Goal: Task Accomplishment & Management: Manage account settings

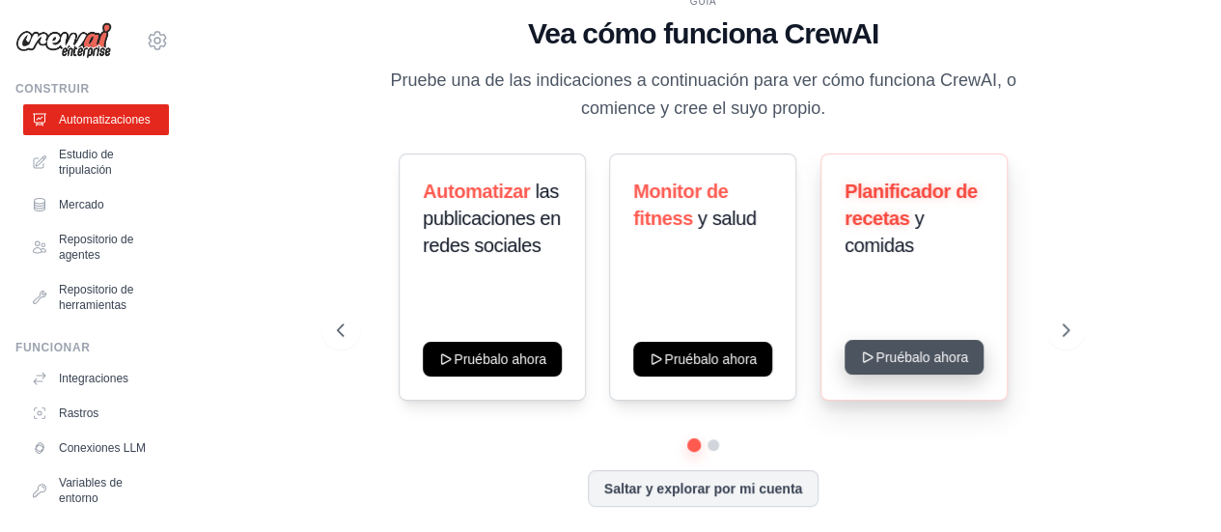
drag, startPoint x: 1139, startPoint y: 269, endPoint x: 909, endPoint y: 365, distance: 248.8
click at [909, 365] on div "GUÍA Vea cómo funciona CrewAI Pruebe una de las indicaciones a continuación par…" at bounding box center [703, 265] width 974 height 493
click at [865, 354] on icon at bounding box center [868, 357] width 9 height 10
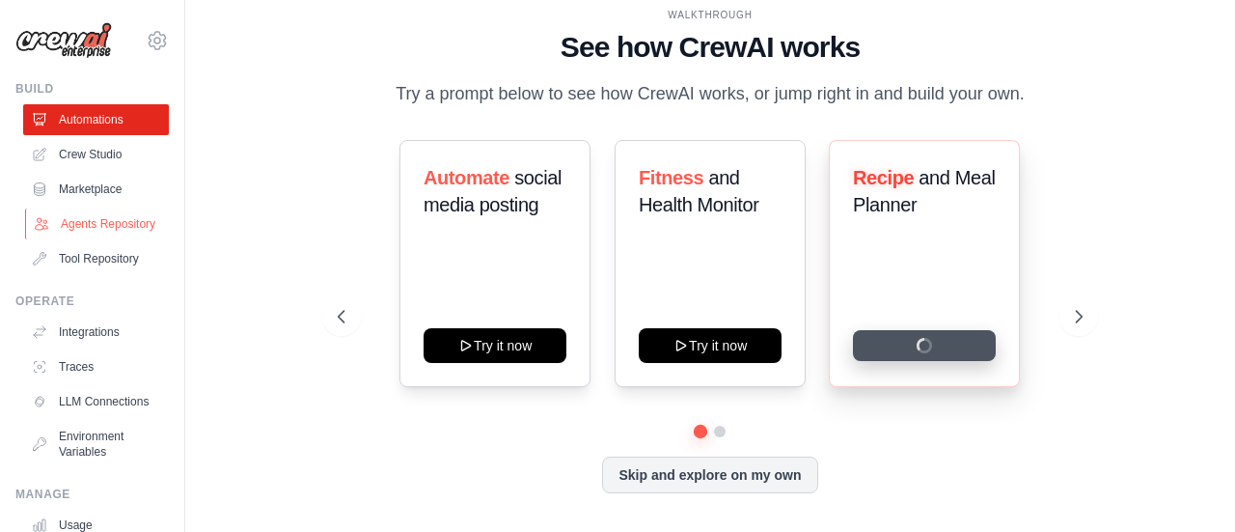
click at [81, 222] on link "Agents Repository" at bounding box center [98, 223] width 146 height 31
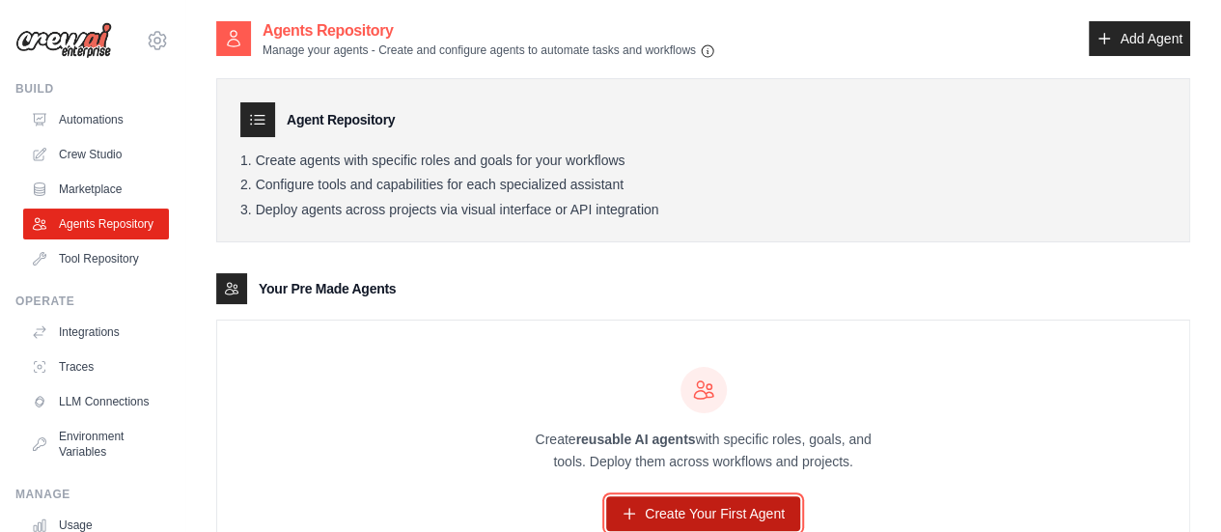
click at [691, 503] on link "Create Your First Agent" at bounding box center [703, 513] width 194 height 35
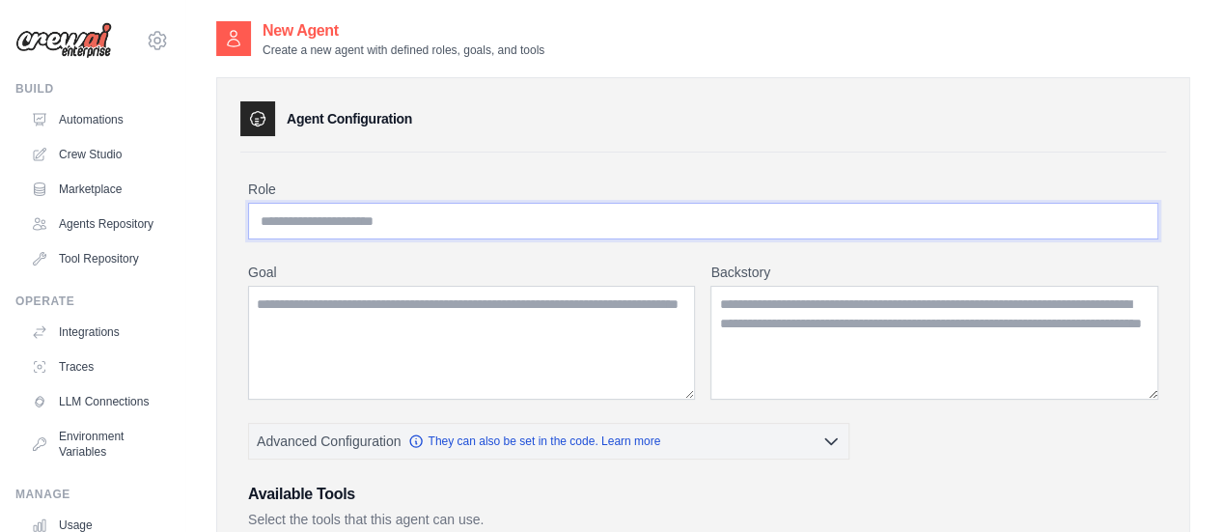
click at [457, 217] on input "Role" at bounding box center [703, 221] width 910 height 37
type input "**********"
click at [391, 323] on textarea "Goal" at bounding box center [471, 343] width 447 height 114
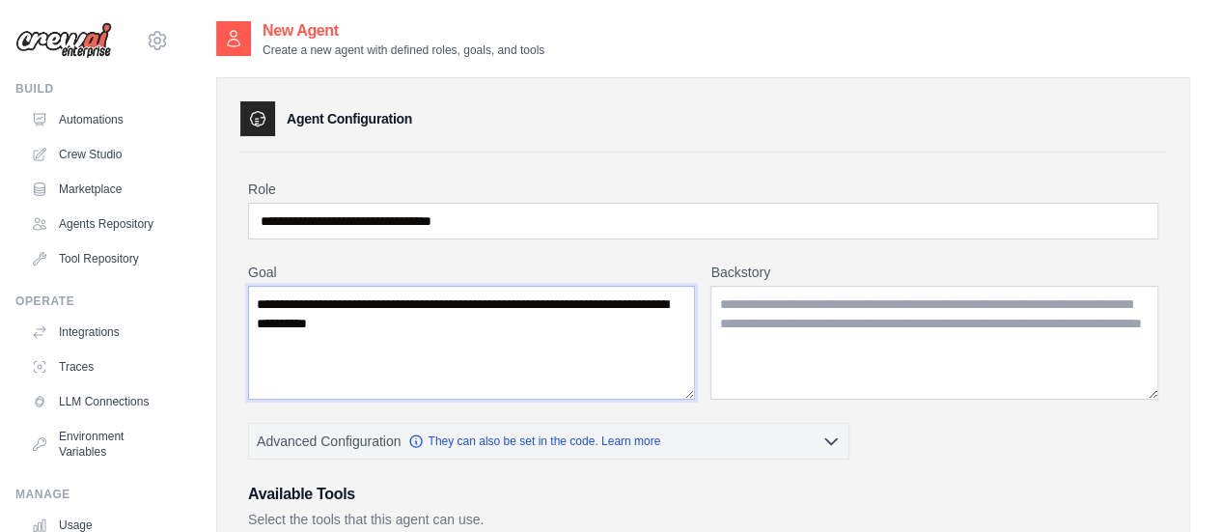
type textarea "**********"
click at [732, 303] on textarea "Backstory" at bounding box center [934, 343] width 448 height 114
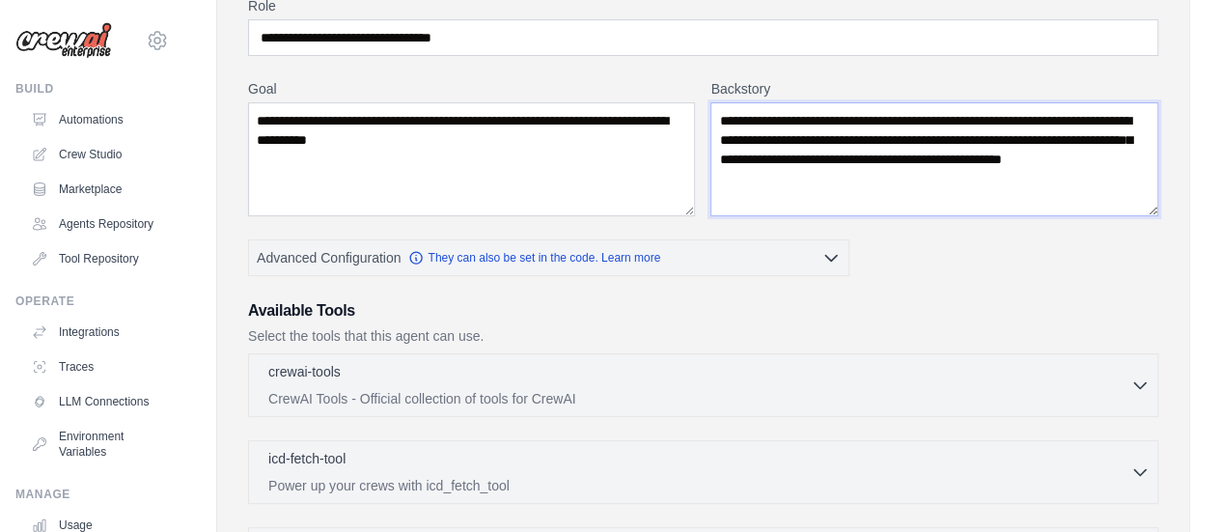
scroll to position [197, 0]
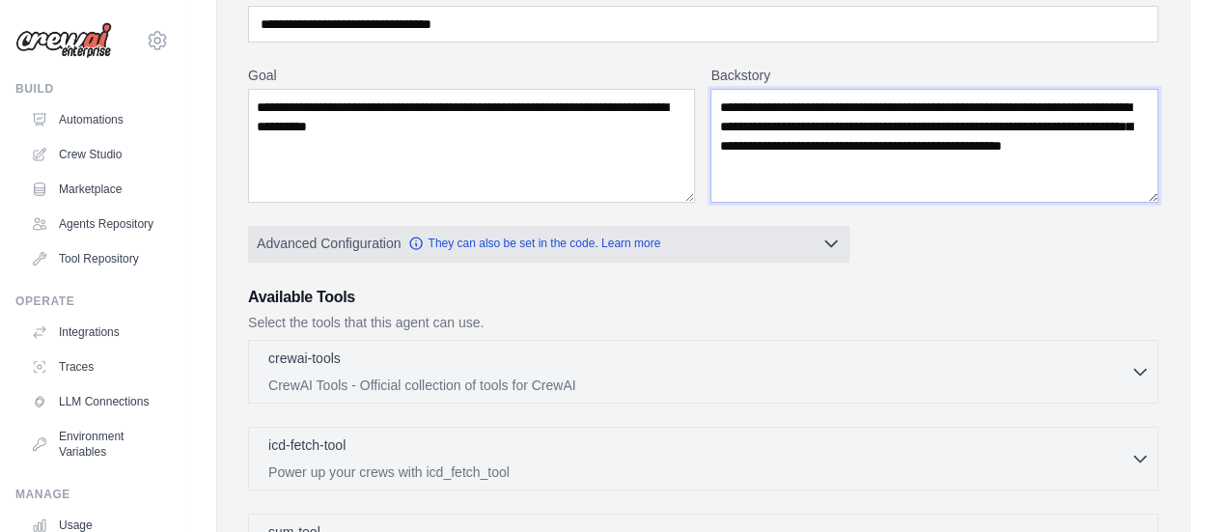
type textarea "**********"
click at [826, 241] on icon "button" at bounding box center [831, 244] width 12 height 6
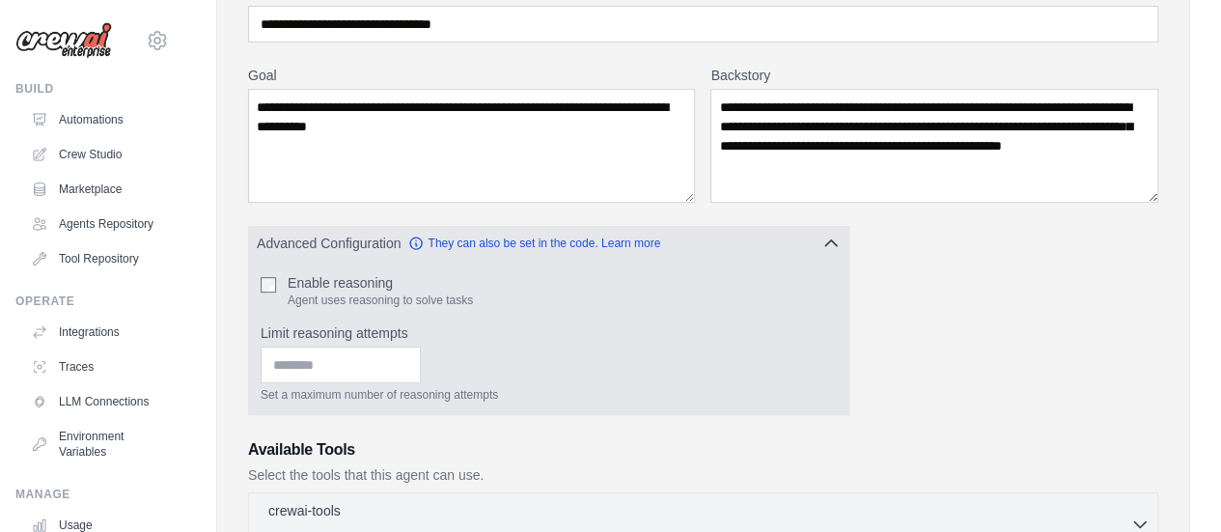
click at [826, 240] on icon "button" at bounding box center [830, 243] width 19 height 19
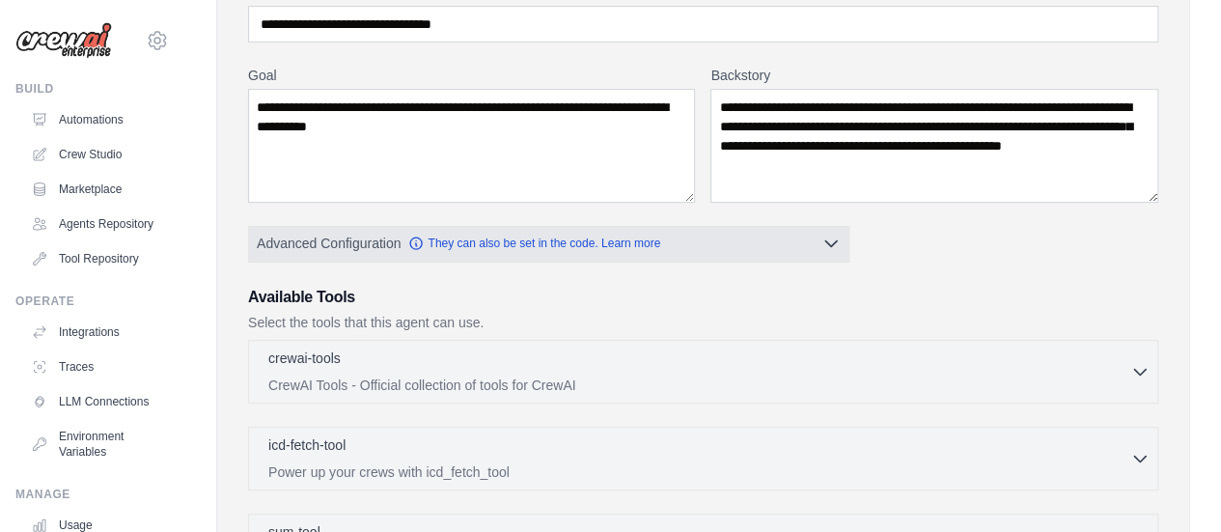
click at [826, 241] on icon "button" at bounding box center [831, 244] width 12 height 6
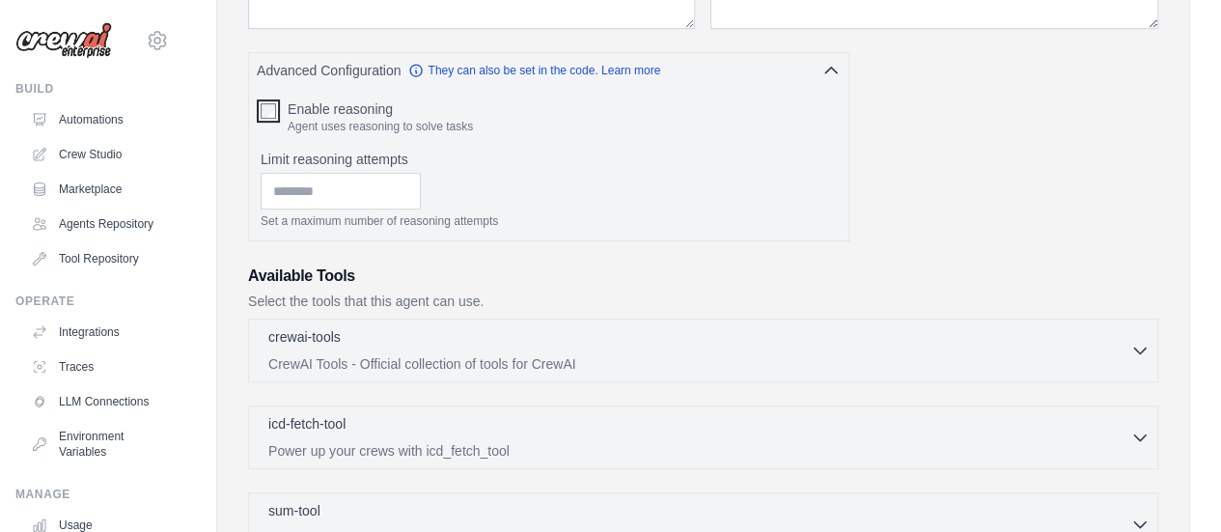
scroll to position [405, 0]
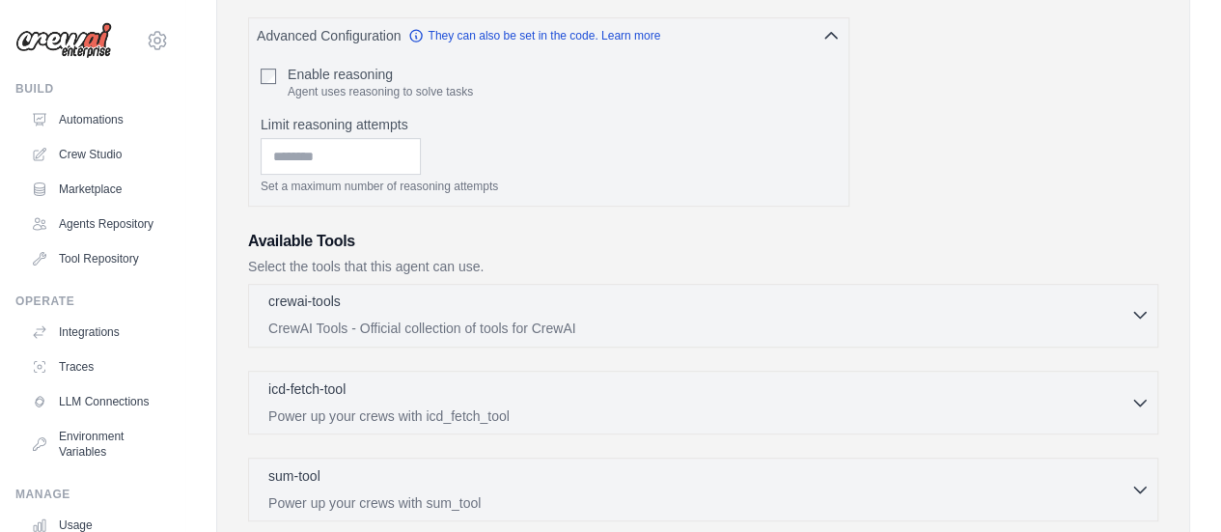
click at [1134, 313] on icon "button" at bounding box center [1139, 314] width 19 height 19
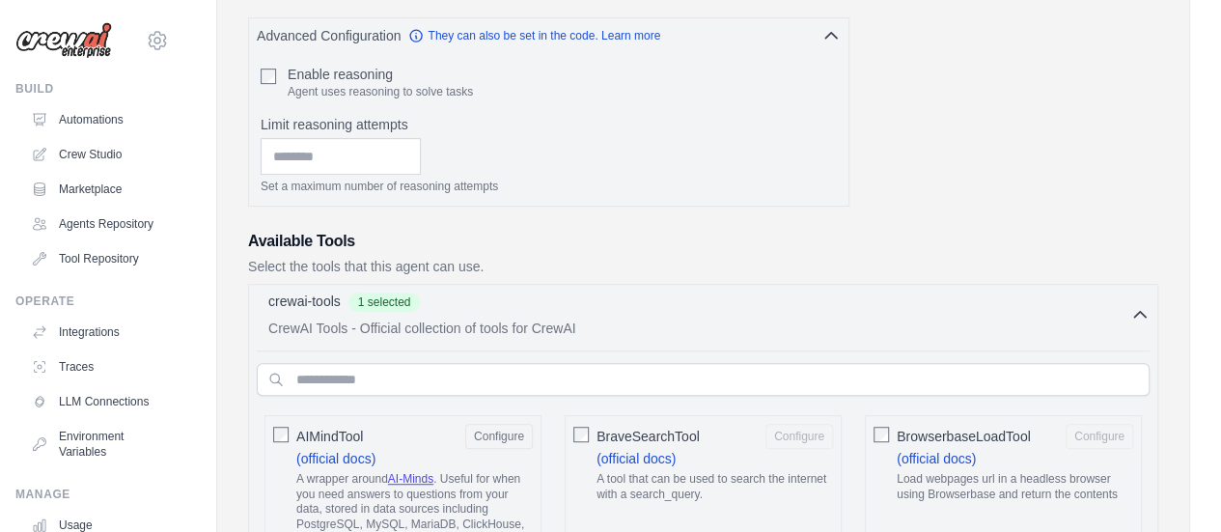
click at [1138, 313] on icon "button" at bounding box center [1139, 314] width 19 height 19
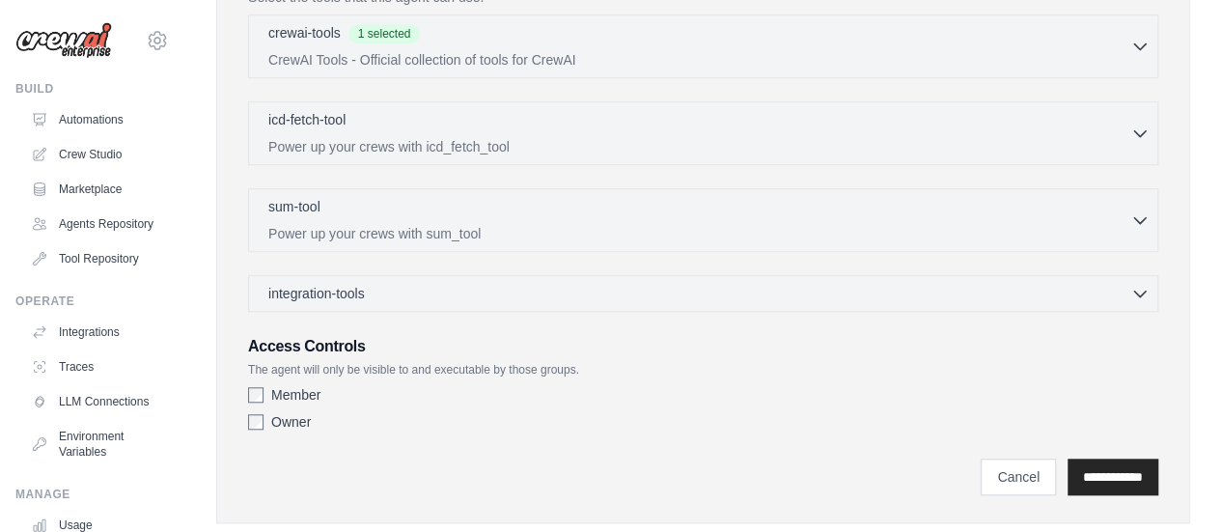
scroll to position [708, 0]
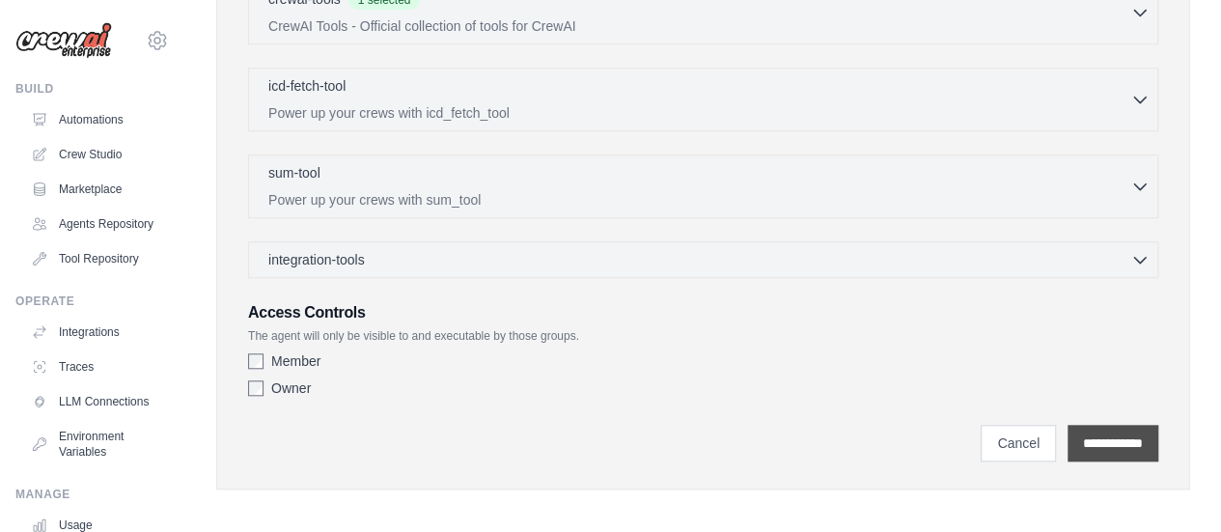
click at [1098, 441] on input "**********" at bounding box center [1112, 443] width 91 height 37
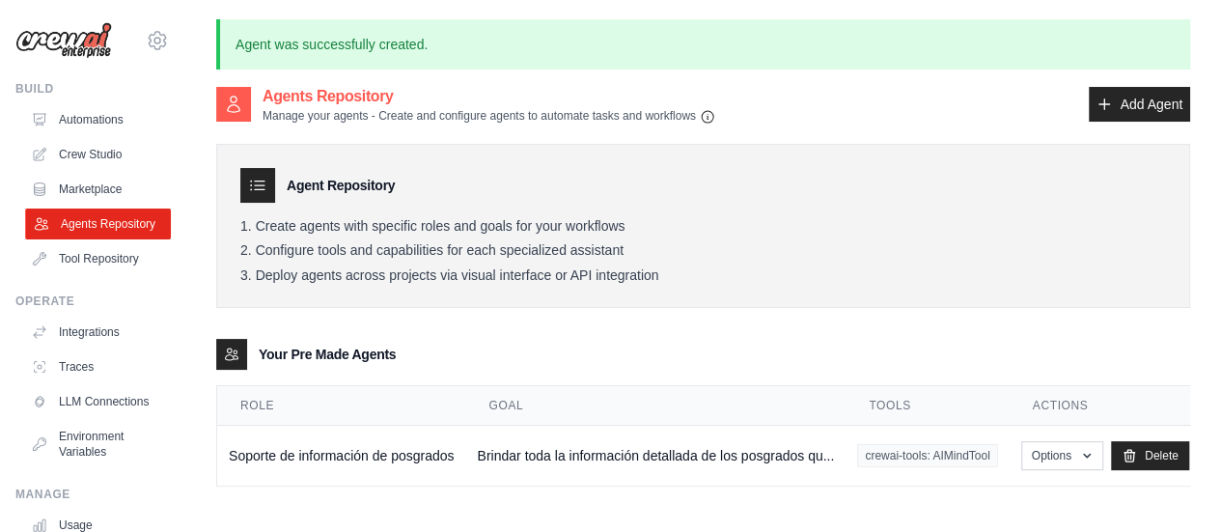
click at [114, 236] on link "Agents Repository" at bounding box center [98, 223] width 146 height 31
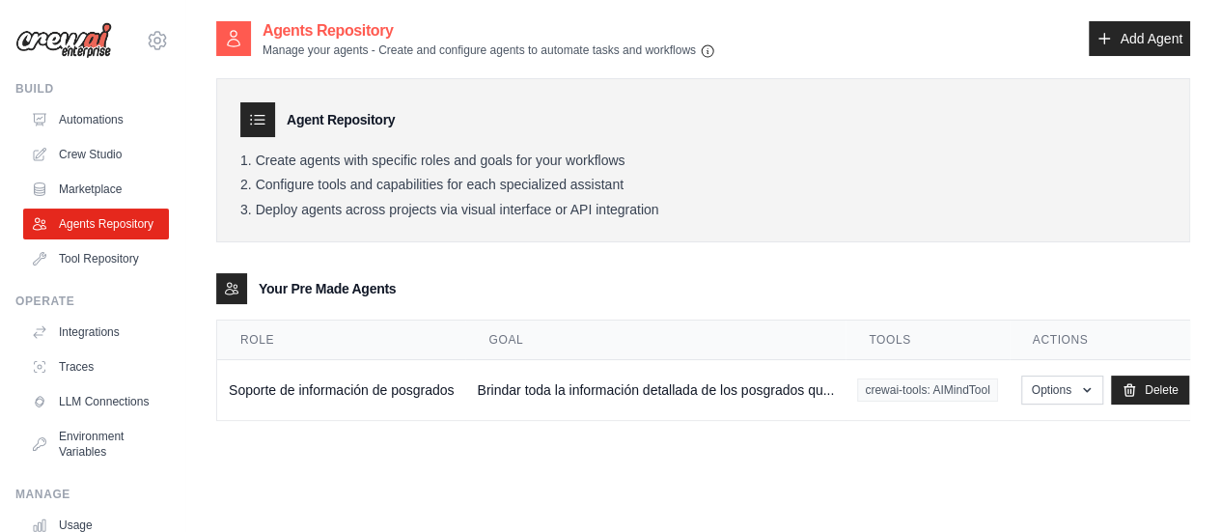
click at [328, 40] on h2 "Agents Repository" at bounding box center [488, 30] width 453 height 23
click at [1091, 390] on icon "button" at bounding box center [1086, 388] width 15 height 15
click at [1001, 428] on link "Show" at bounding box center [1033, 433] width 139 height 35
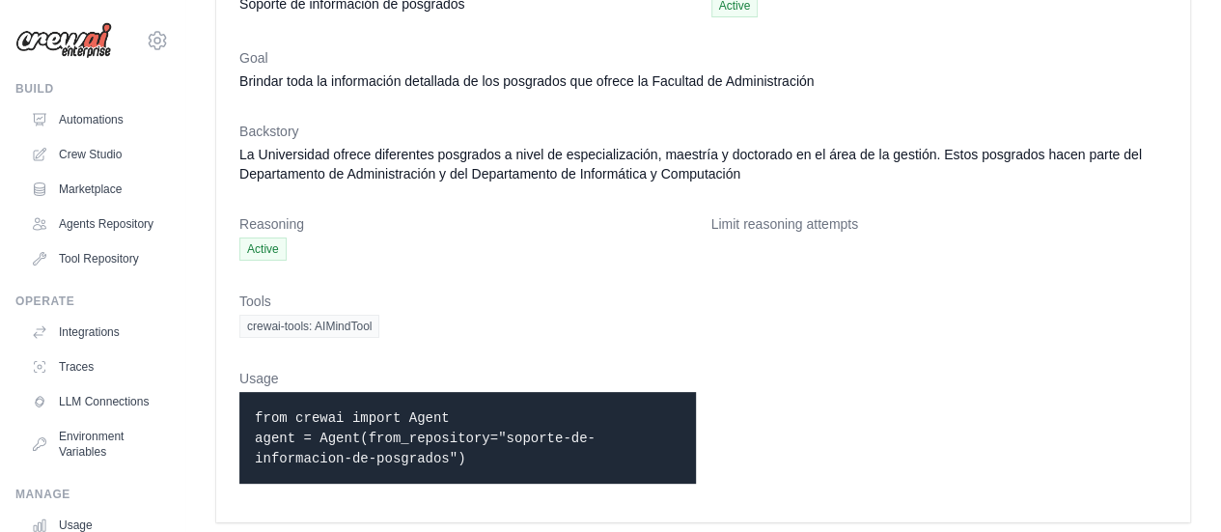
scroll to position [124, 0]
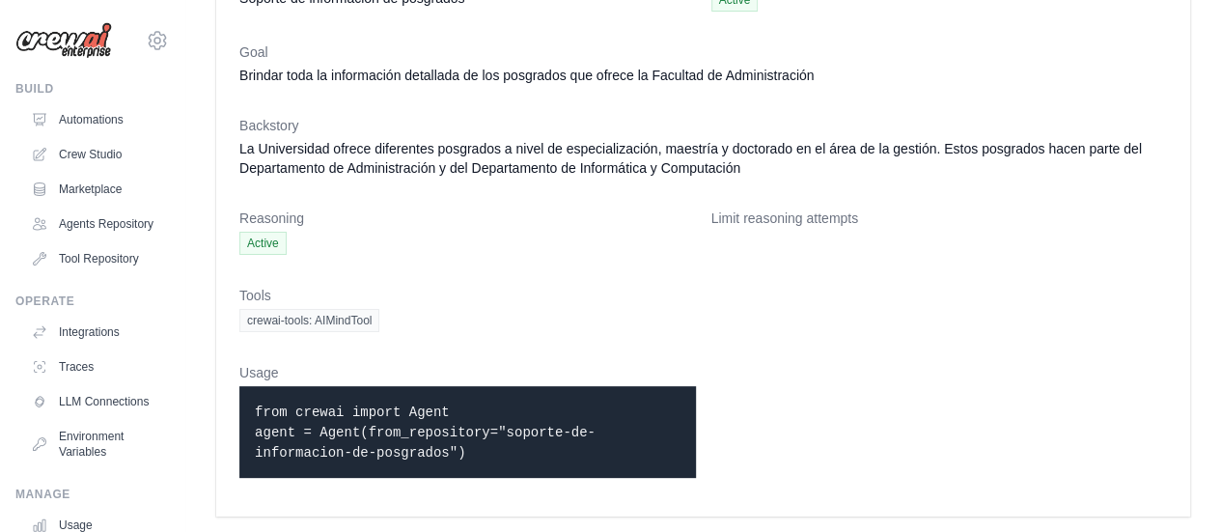
click at [611, 267] on dl "Role Soporte de información de posgrados Status Active Goal Brindar toda la inf…" at bounding box center [702, 229] width 927 height 528
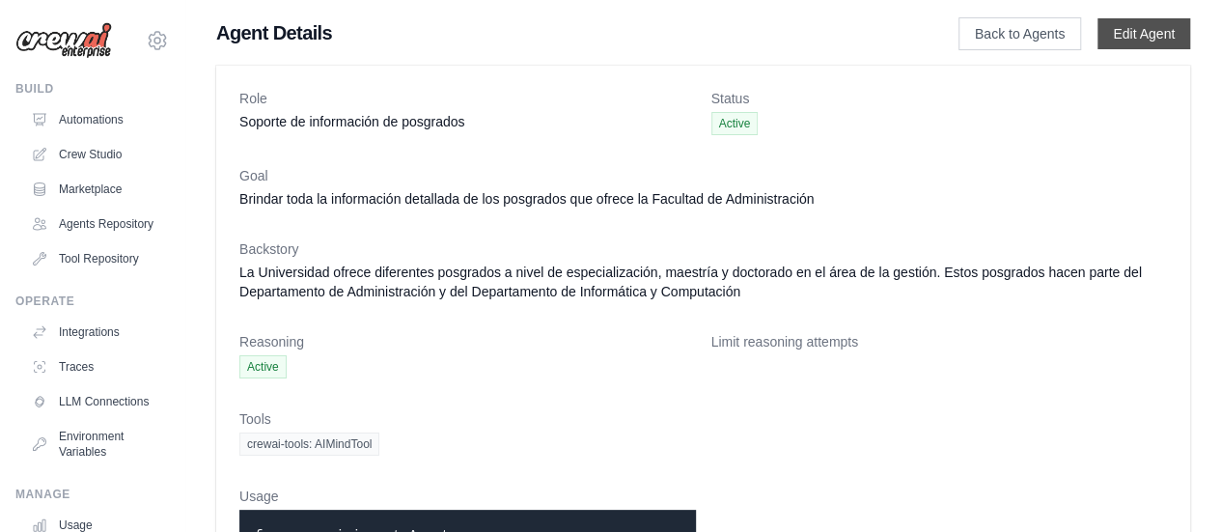
click at [1135, 40] on link "Edit Agent" at bounding box center [1143, 33] width 93 height 31
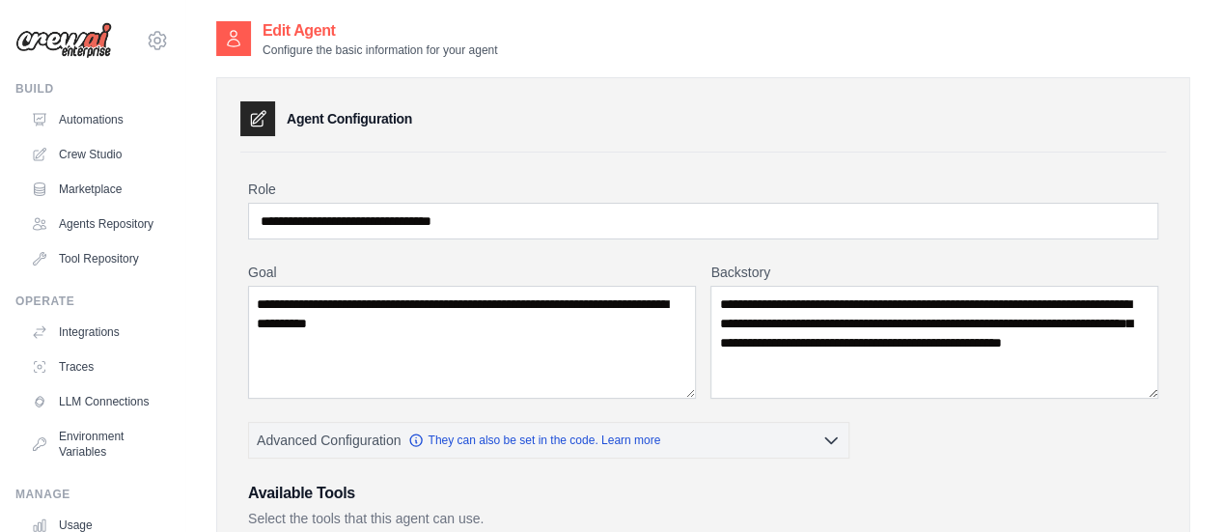
click at [1135, 40] on div "Edit Agent Configure the basic information for your agent" at bounding box center [703, 38] width 974 height 39
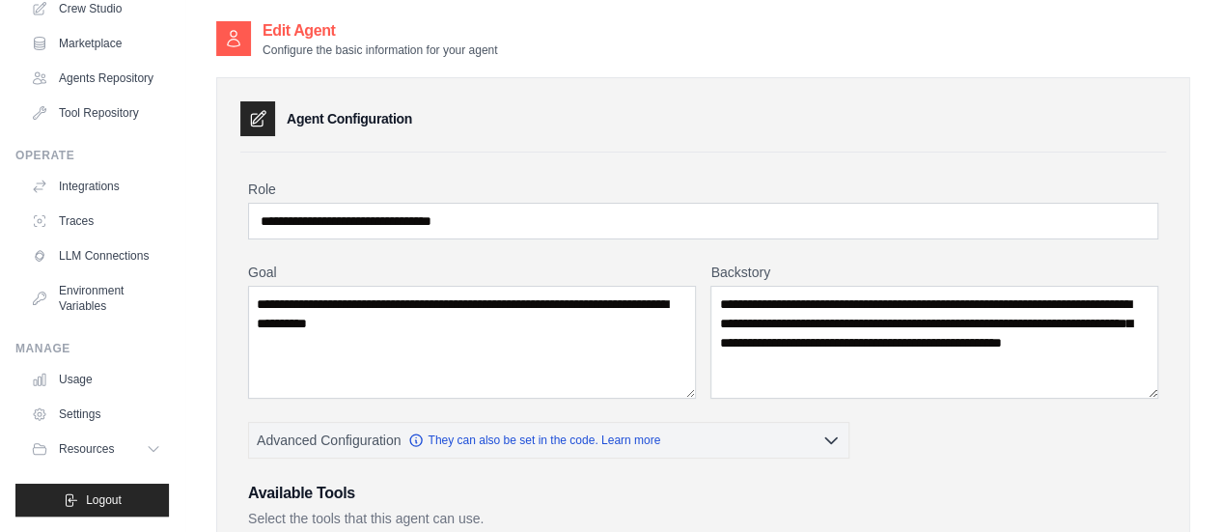
scroll to position [176, 0]
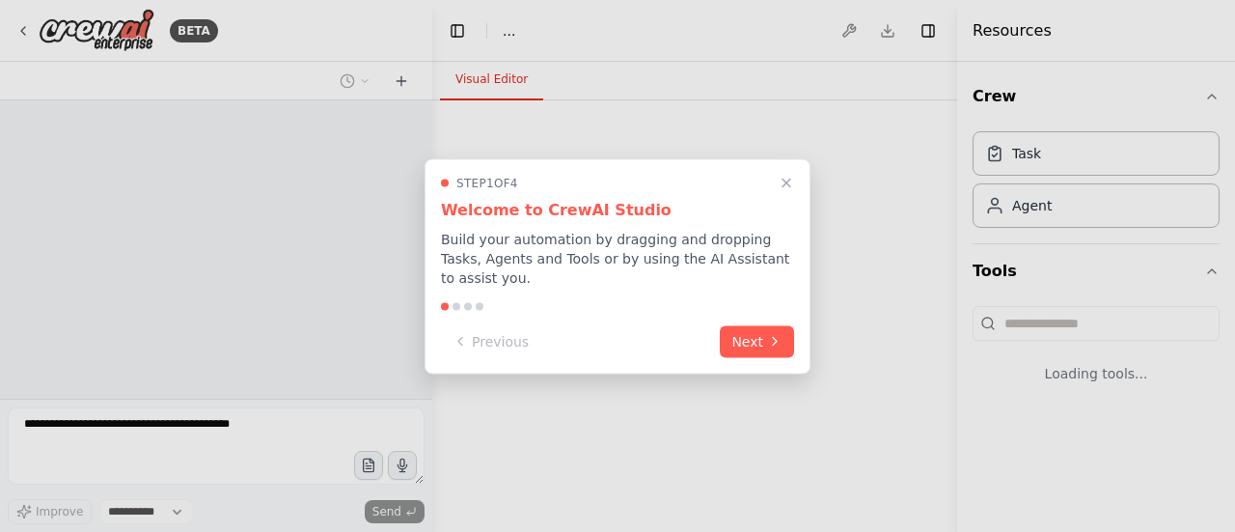
select select "****"
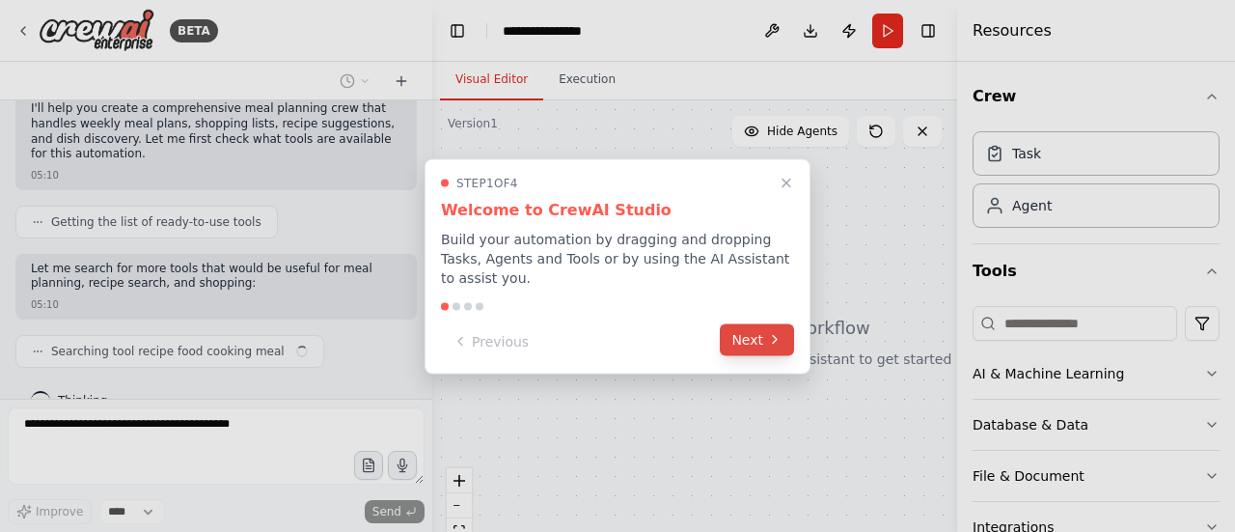
scroll to position [183, 0]
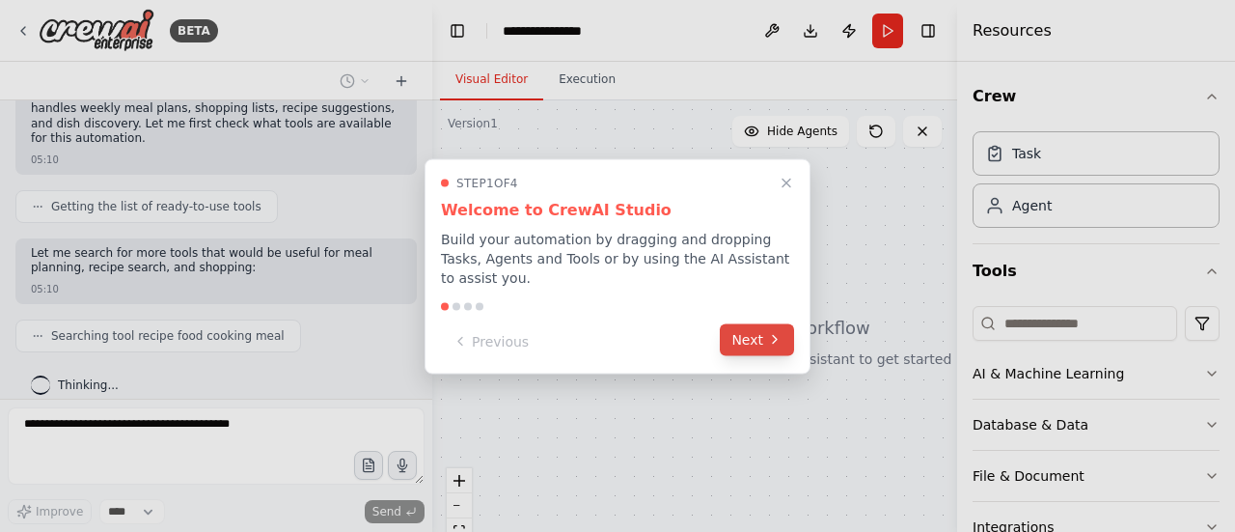
click at [751, 323] on button "Next" at bounding box center [757, 339] width 74 height 32
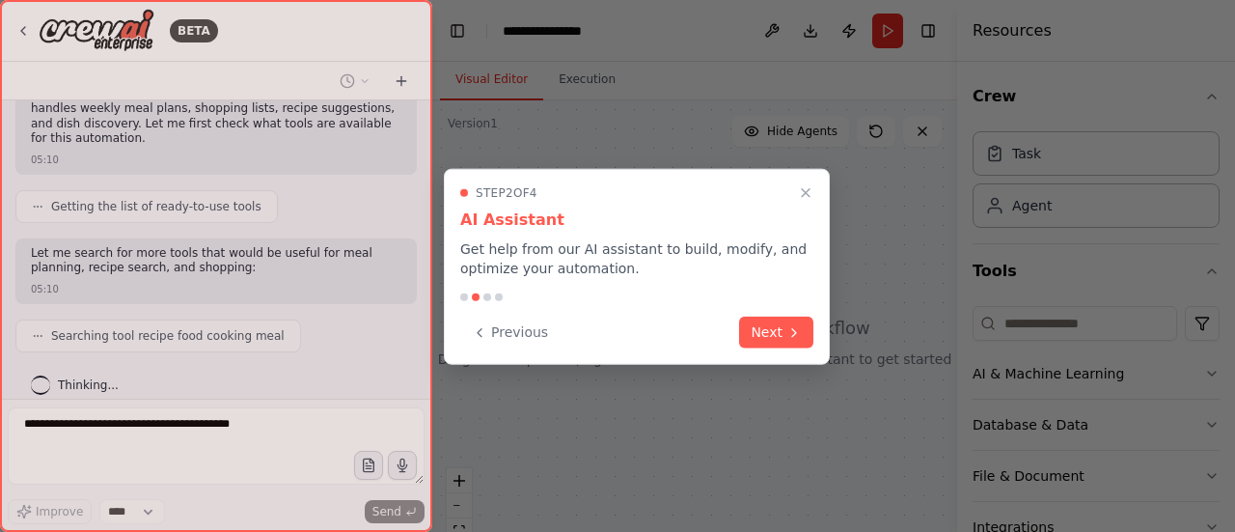
click at [751, 322] on button "Next" at bounding box center [776, 333] width 74 height 32
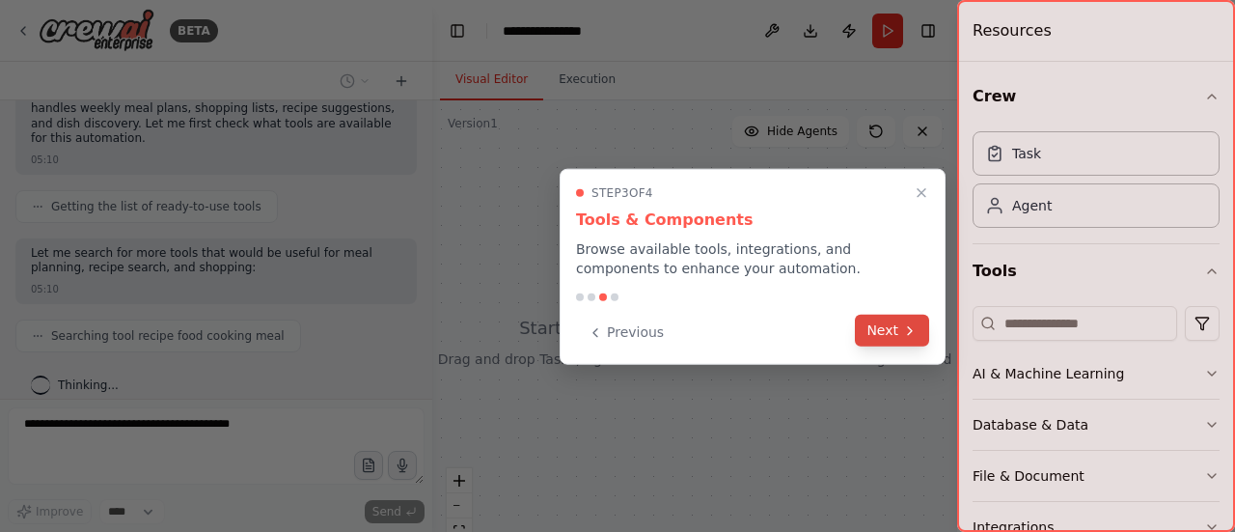
click at [887, 324] on button "Next" at bounding box center [892, 331] width 74 height 32
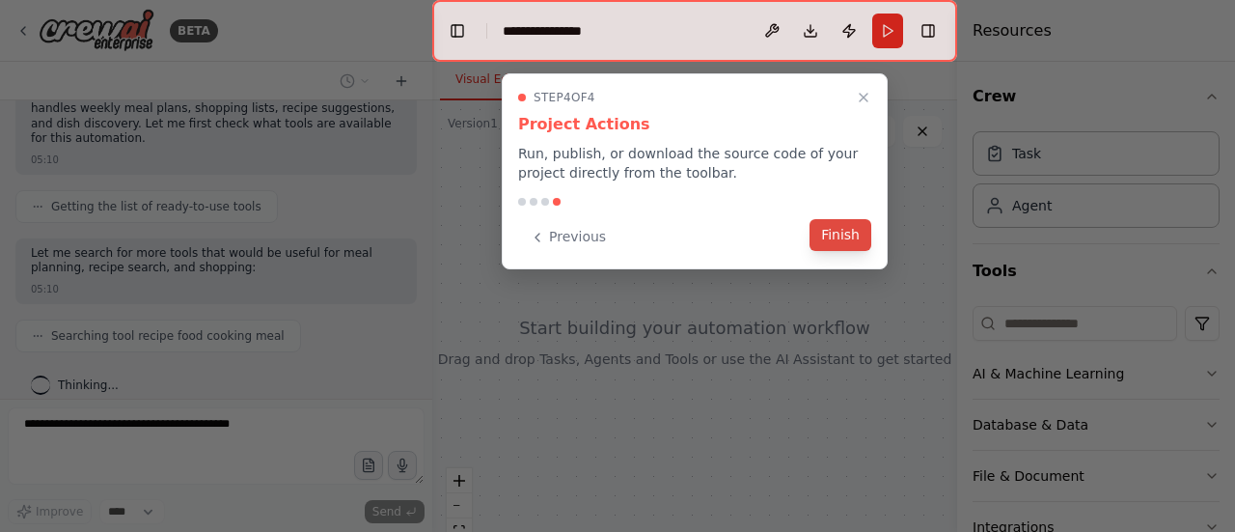
click at [840, 236] on button "Finish" at bounding box center [841, 235] width 62 height 32
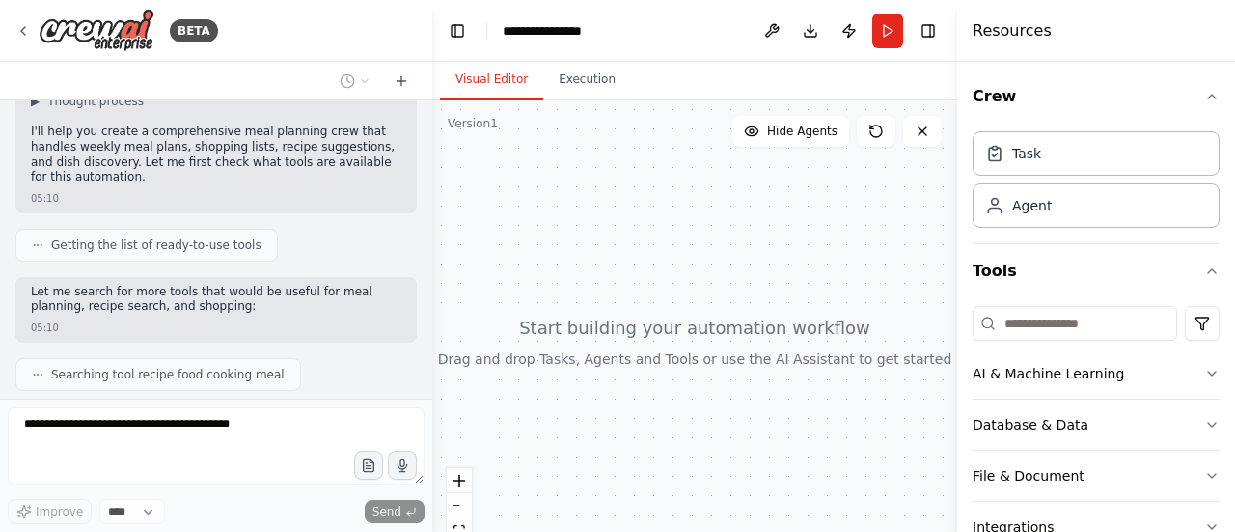
scroll to position [0, 0]
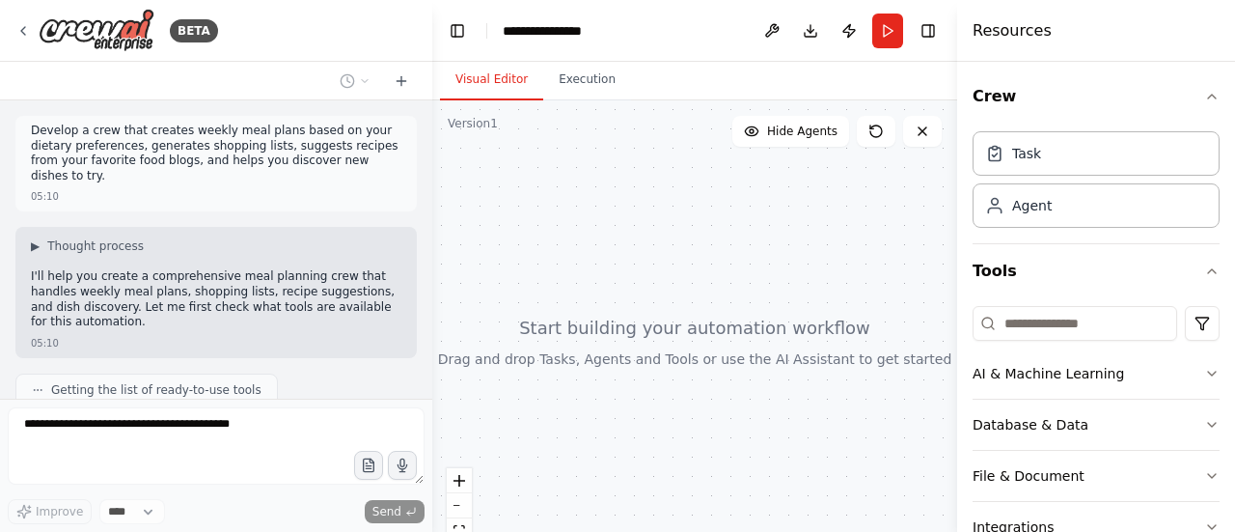
click at [176, 373] on div "Getting the list of ready-to-use tools" at bounding box center [146, 389] width 262 height 33
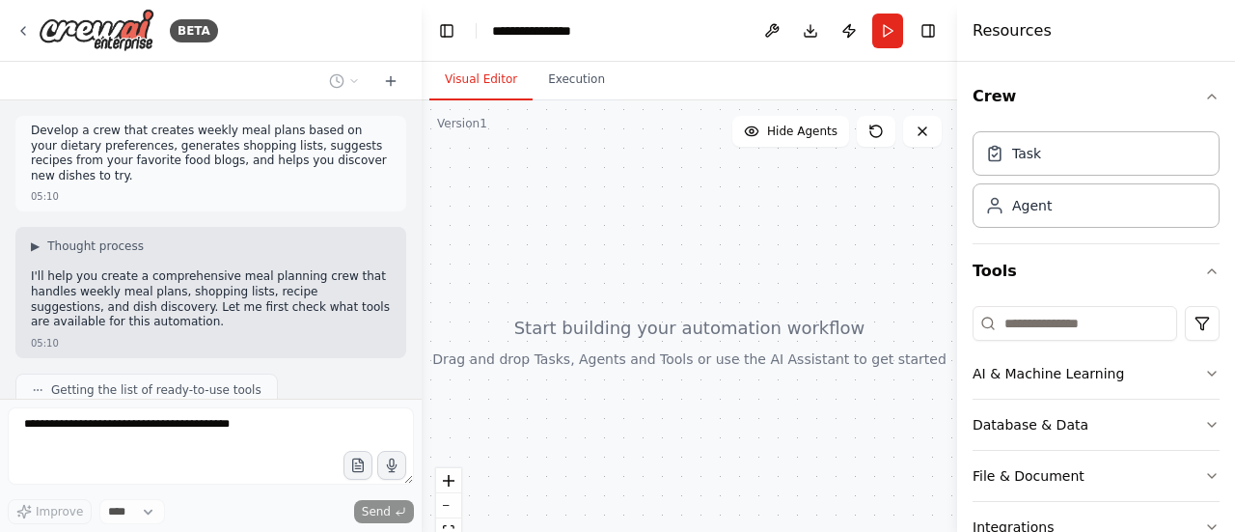
drag, startPoint x: 425, startPoint y: 228, endPoint x: 420, endPoint y: 331, distance: 103.4
click at [420, 331] on div "**********" at bounding box center [617, 266] width 1235 height 532
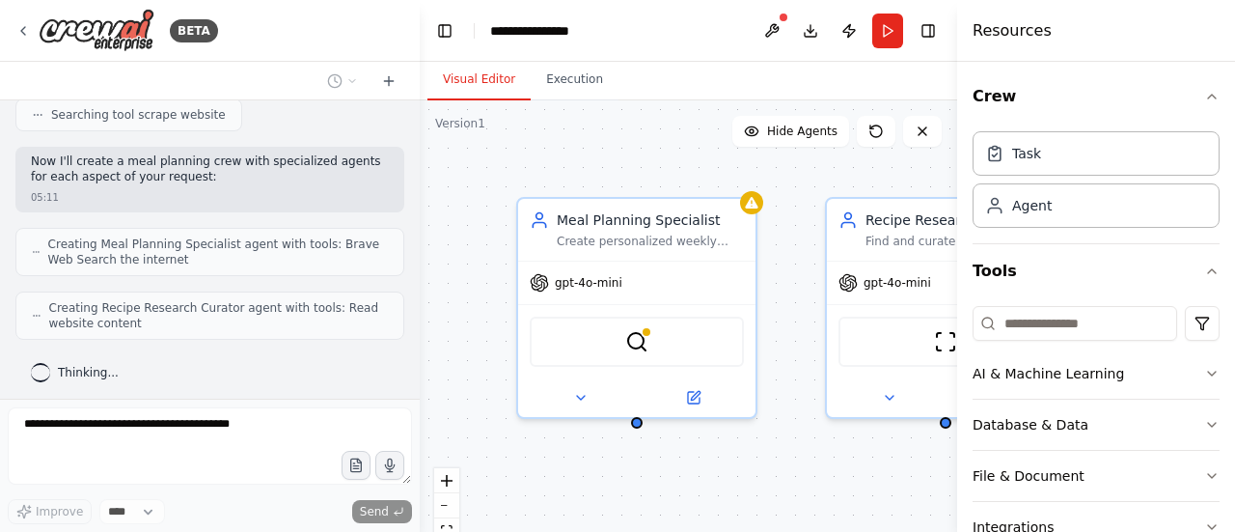
scroll to position [564, 0]
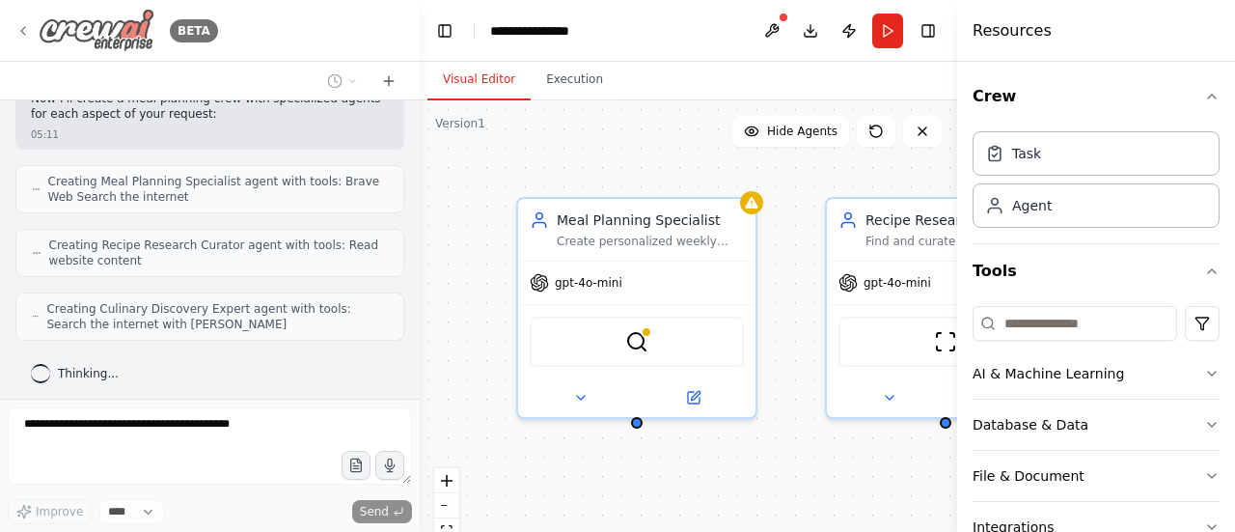
click at [77, 37] on img at bounding box center [97, 30] width 116 height 43
